Goal: Information Seeking & Learning: Check status

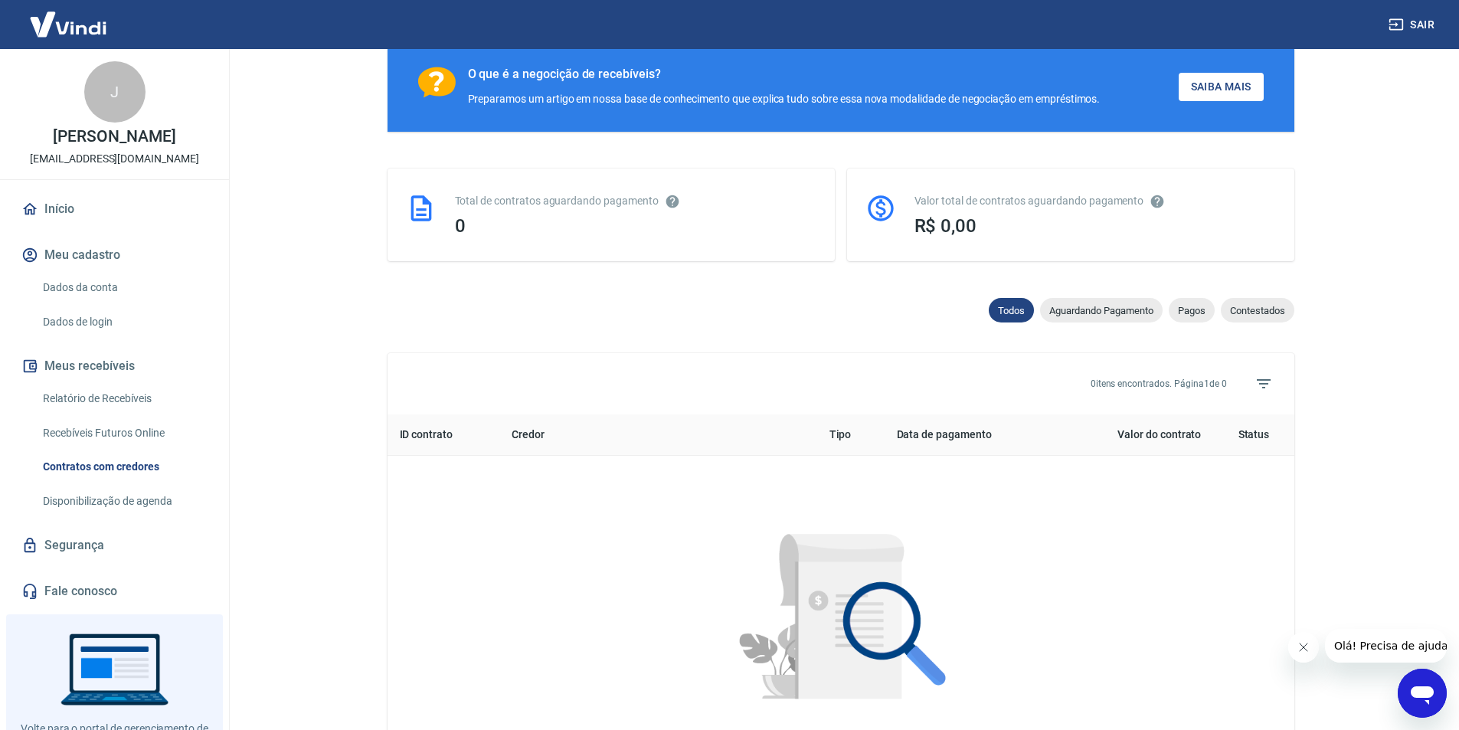
scroll to position [459, 0]
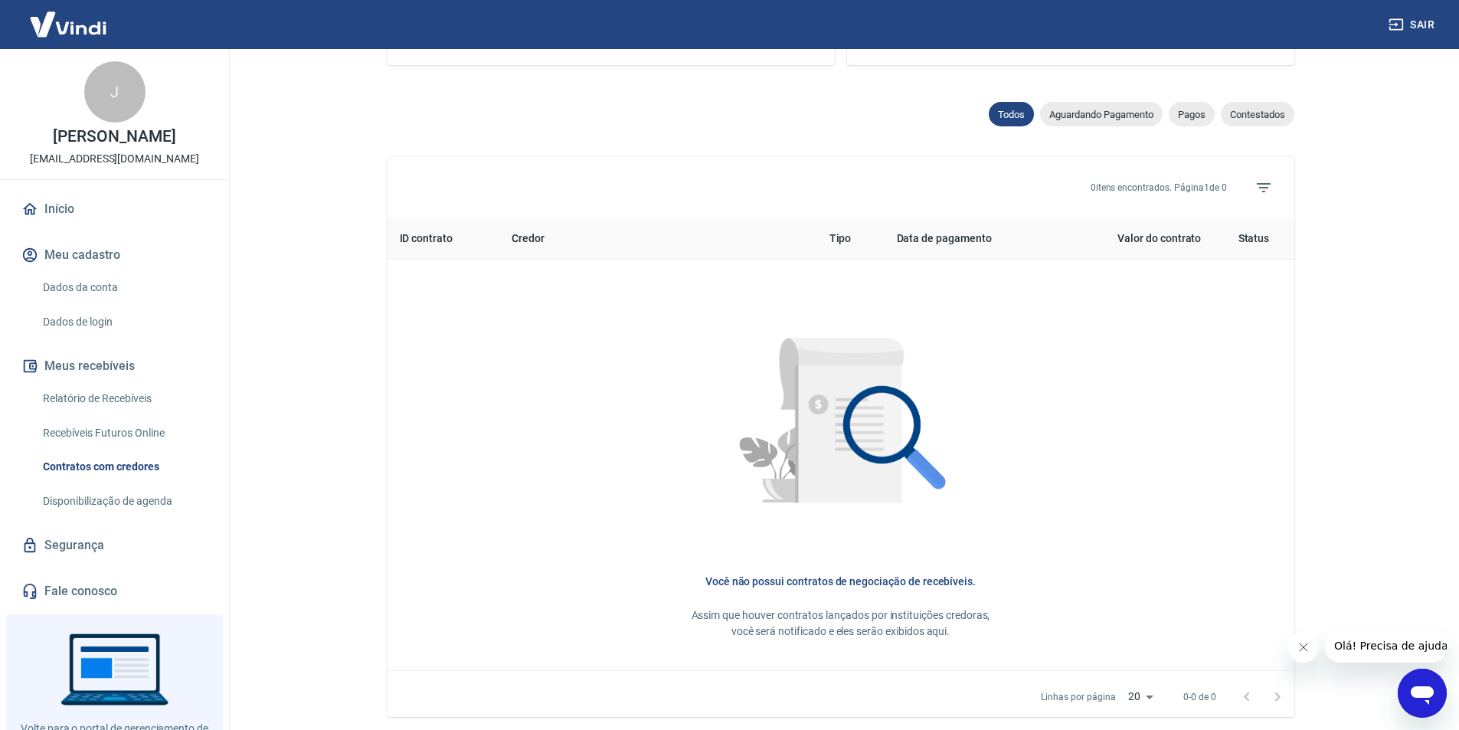
drag, startPoint x: 1123, startPoint y: 123, endPoint x: 1109, endPoint y: 171, distance: 50.4
click at [1123, 120] on span "Aguardando Pagamento" at bounding box center [1101, 114] width 123 height 11
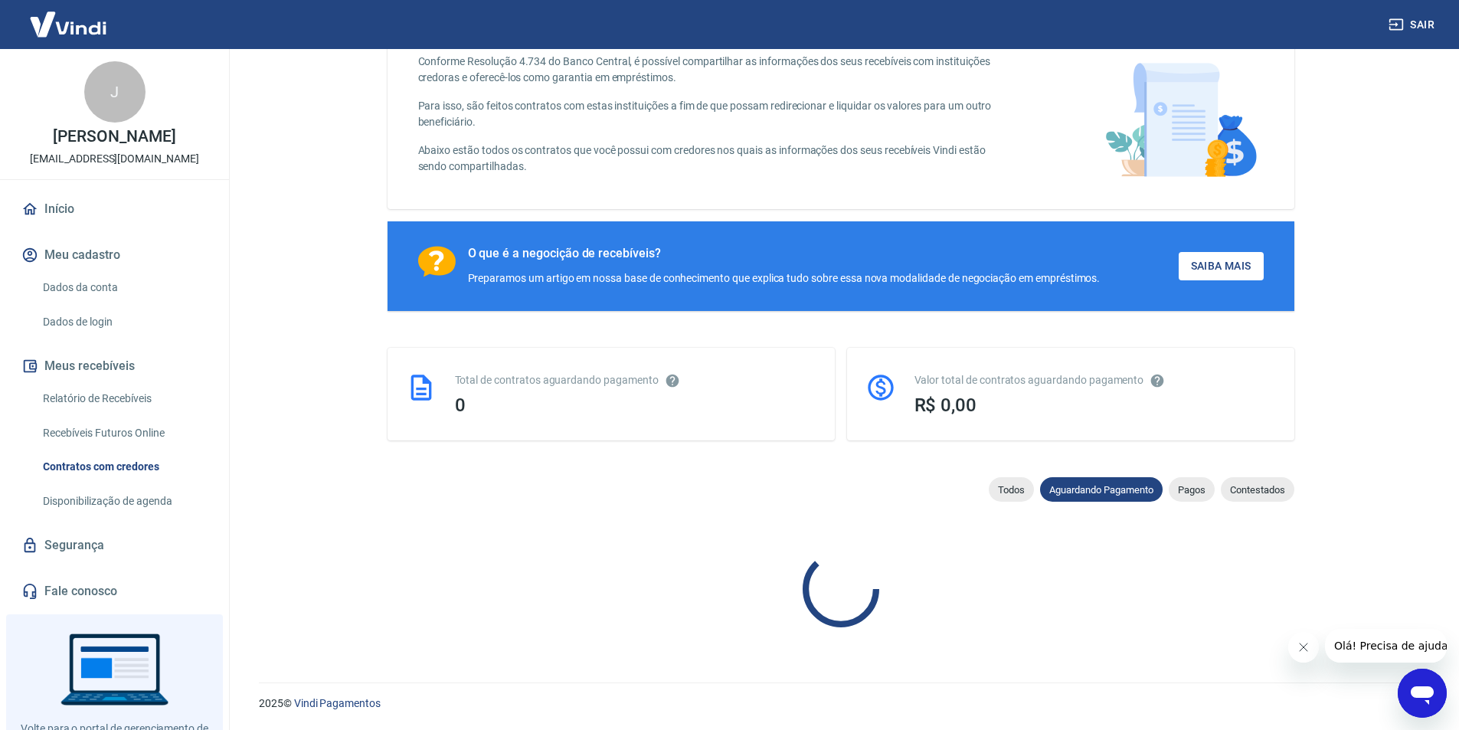
scroll to position [459, 0]
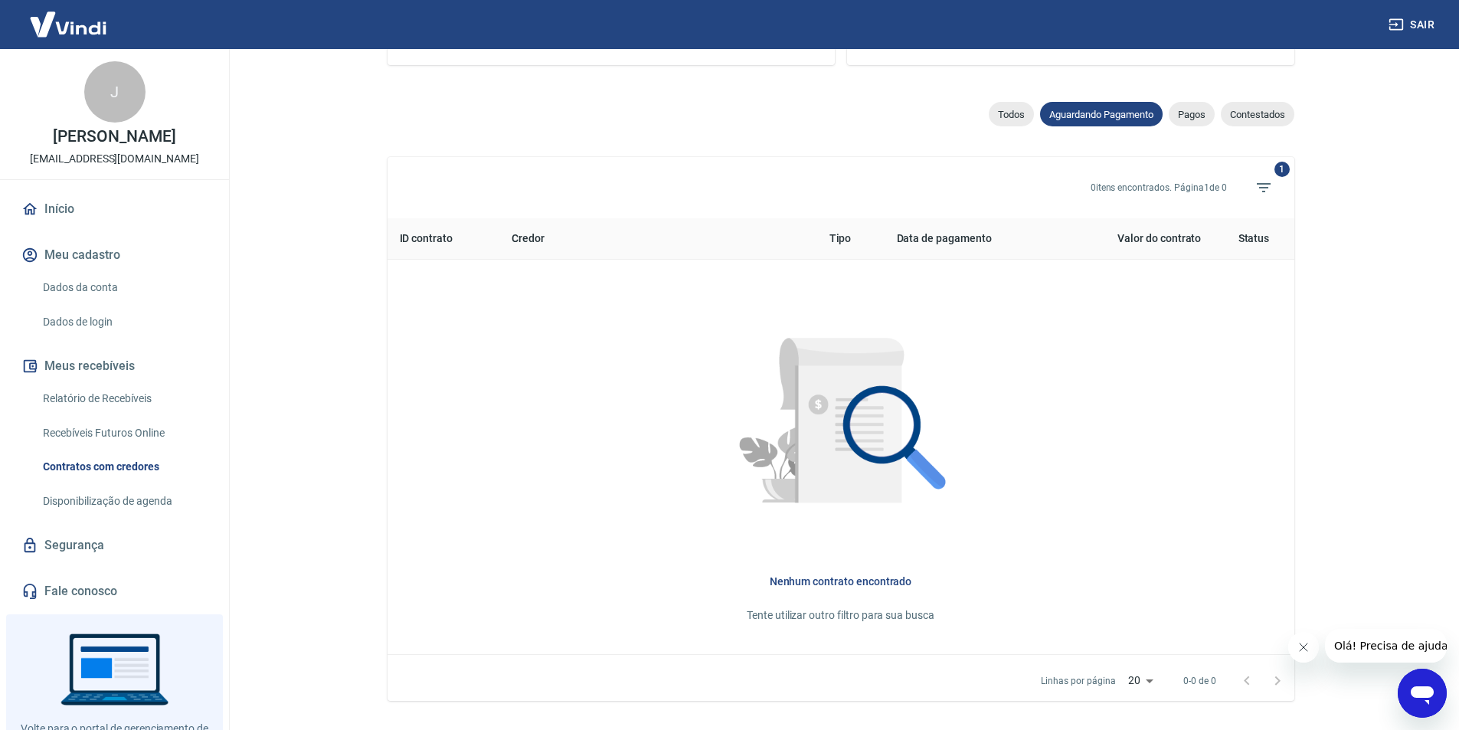
click at [1175, 120] on span "Pagos" at bounding box center [1191, 114] width 46 height 11
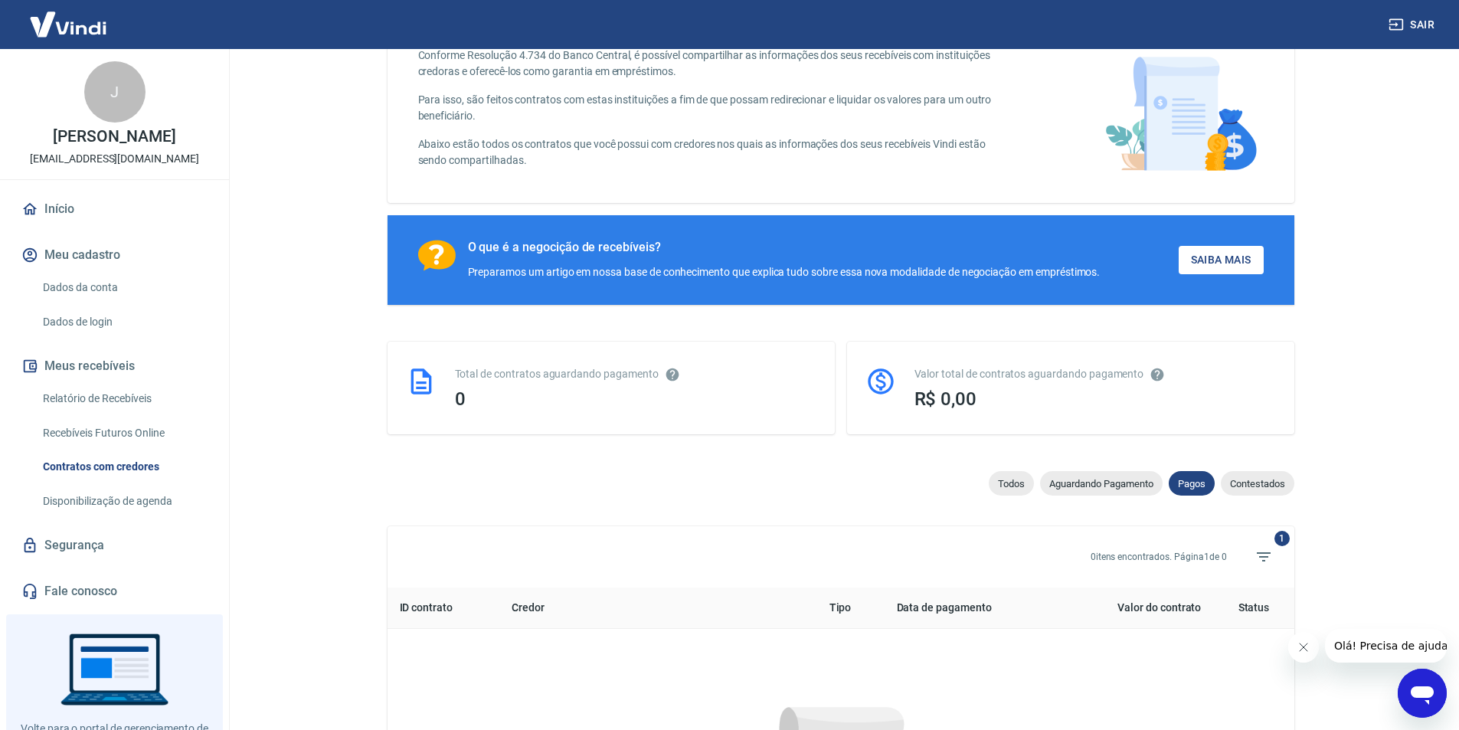
scroll to position [459, 0]
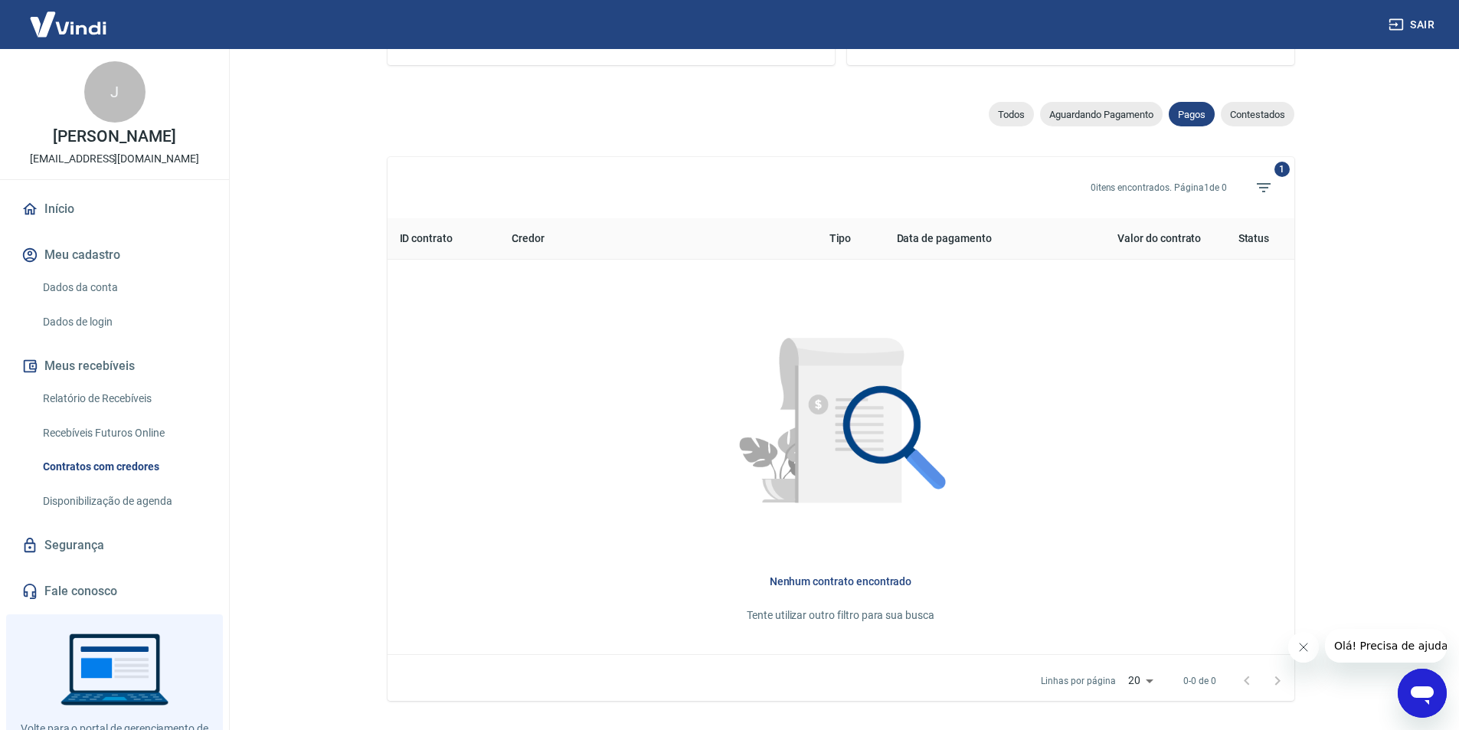
click at [1253, 126] on div "Contestados" at bounding box center [1258, 114] width 74 height 25
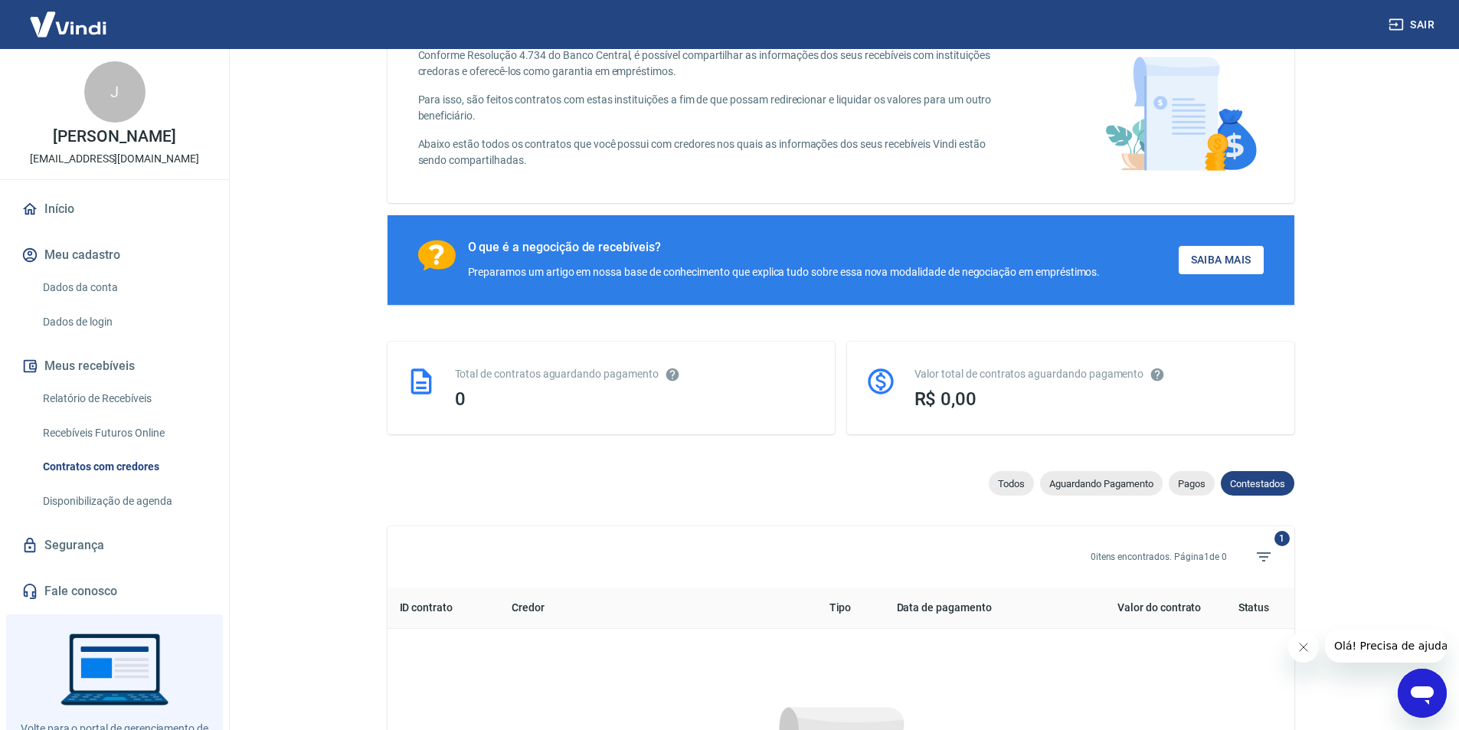
scroll to position [459, 0]
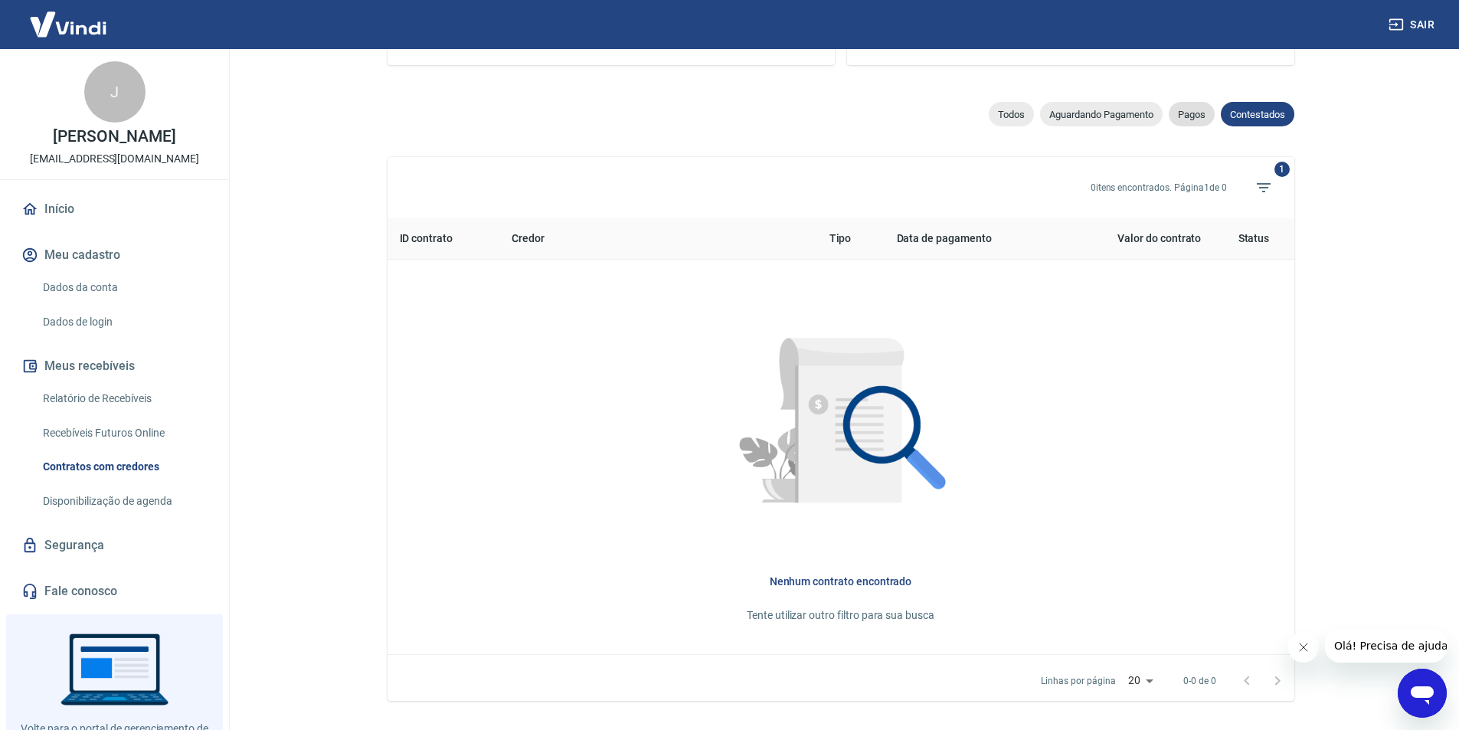
click at [1205, 112] on div "Pagos" at bounding box center [1191, 114] width 46 height 25
select select "paid"
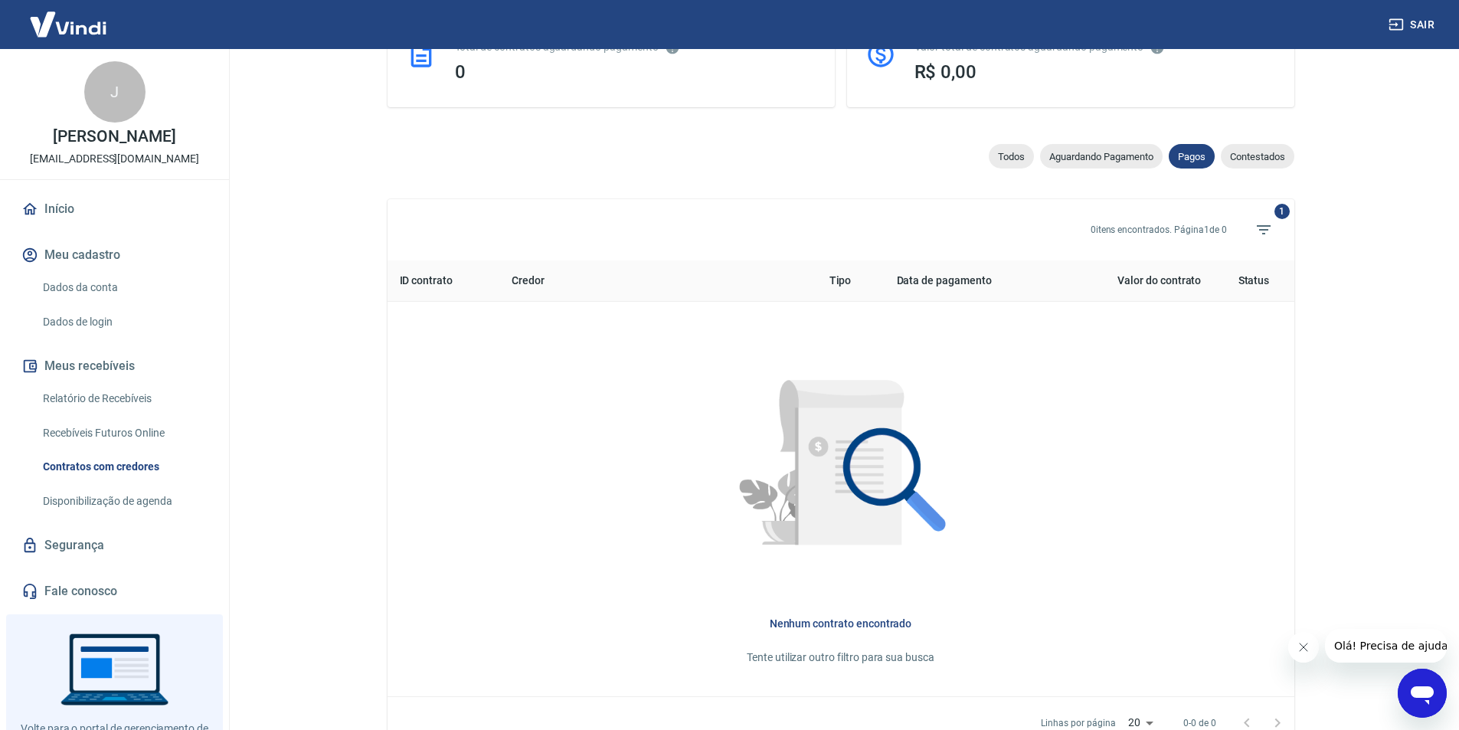
scroll to position [383, 0]
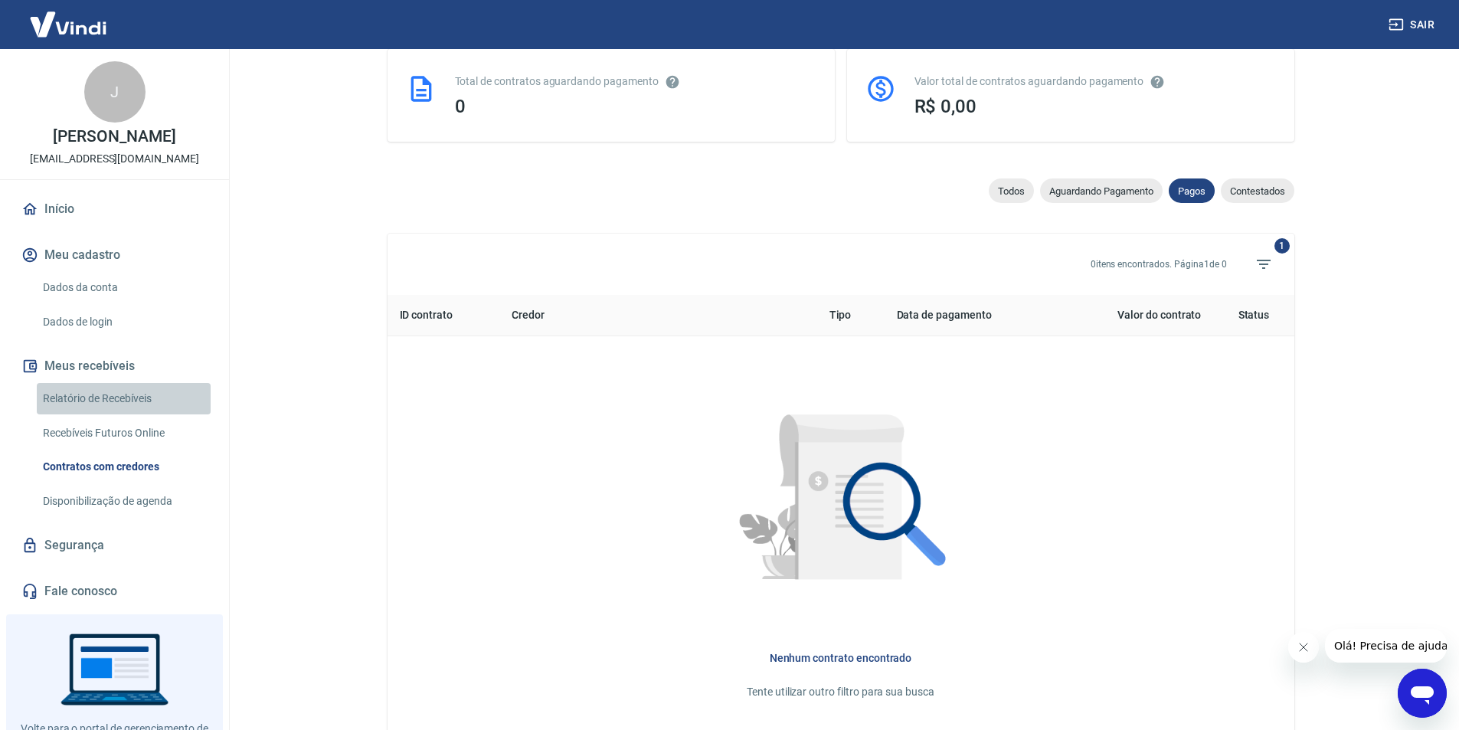
click at [132, 401] on link "Relatório de Recebíveis" at bounding box center [124, 398] width 174 height 31
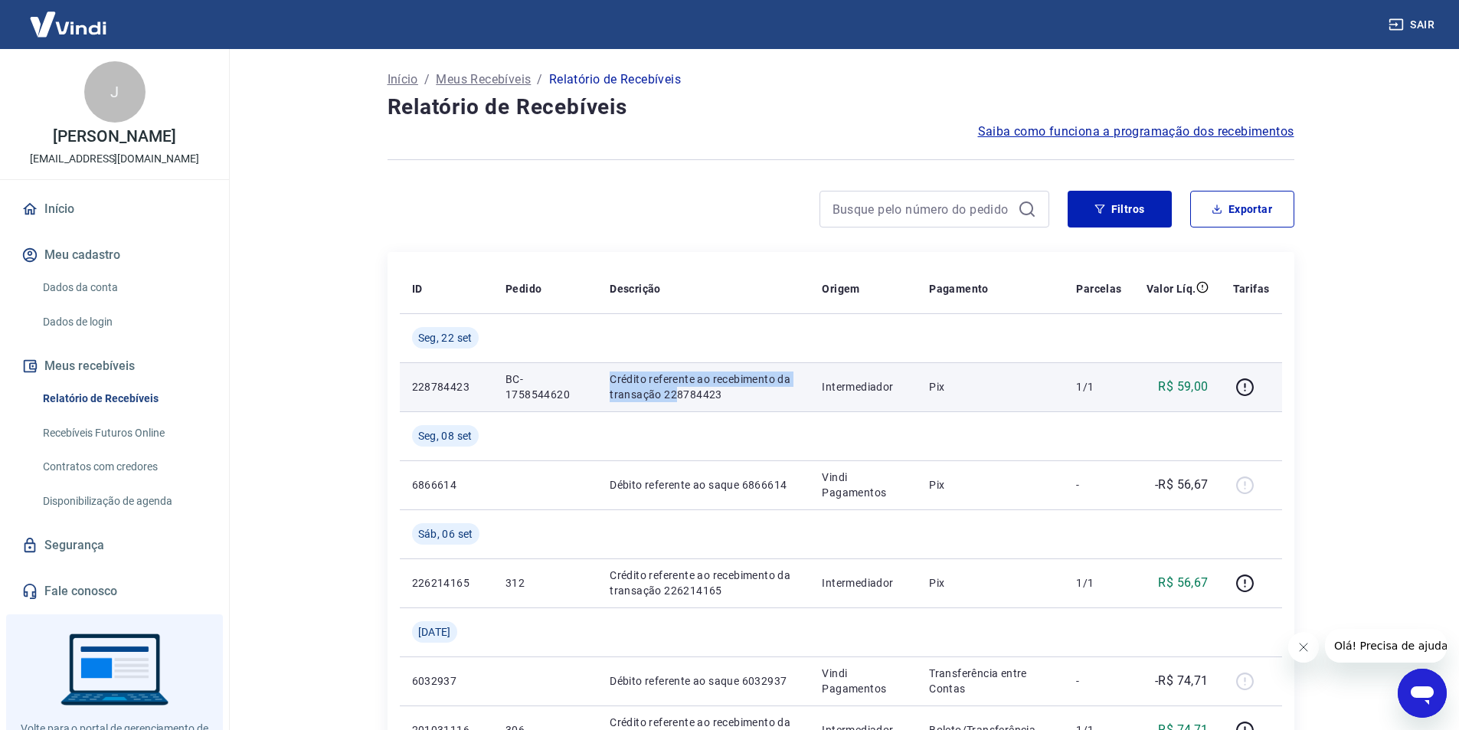
drag, startPoint x: 603, startPoint y: 381, endPoint x: 678, endPoint y: 387, distance: 75.3
click at [678, 387] on td "Crédito referente ao recebimento da transação 228784423" at bounding box center [703, 386] width 212 height 49
click at [1244, 390] on icon "button" at bounding box center [1244, 386] width 19 height 19
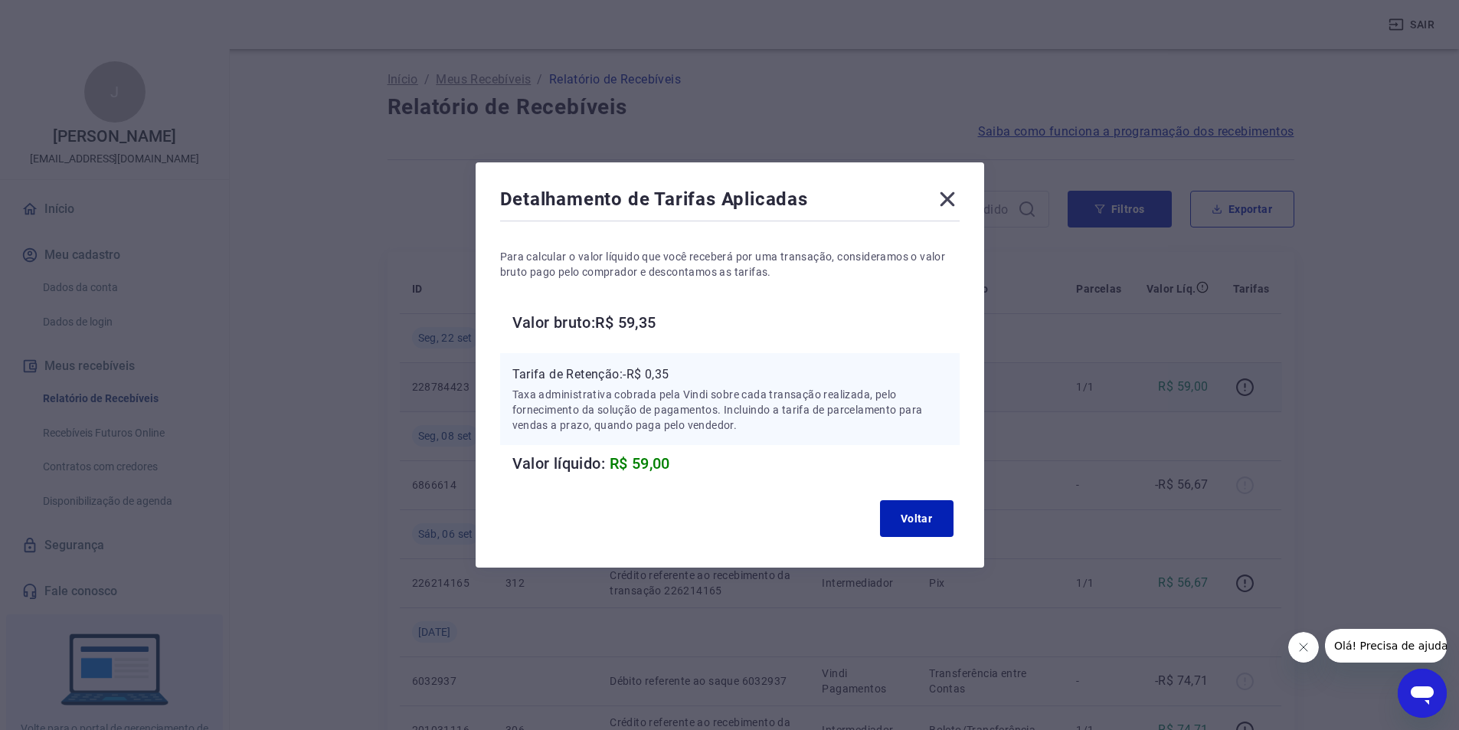
click at [949, 544] on div "Detalhamento de Tarifas Aplicadas Para calcular o valor líquido que você recebe…" at bounding box center [730, 364] width 508 height 405
click at [940, 528] on button "Voltar" at bounding box center [917, 518] width 74 height 37
